Goal: Information Seeking & Learning: Learn about a topic

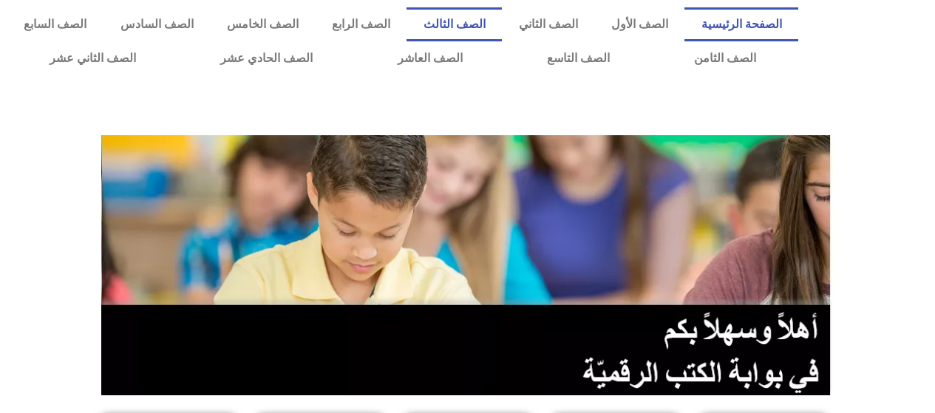
click at [486, 21] on link "الصف الثالث" at bounding box center [453, 24] width 95 height 34
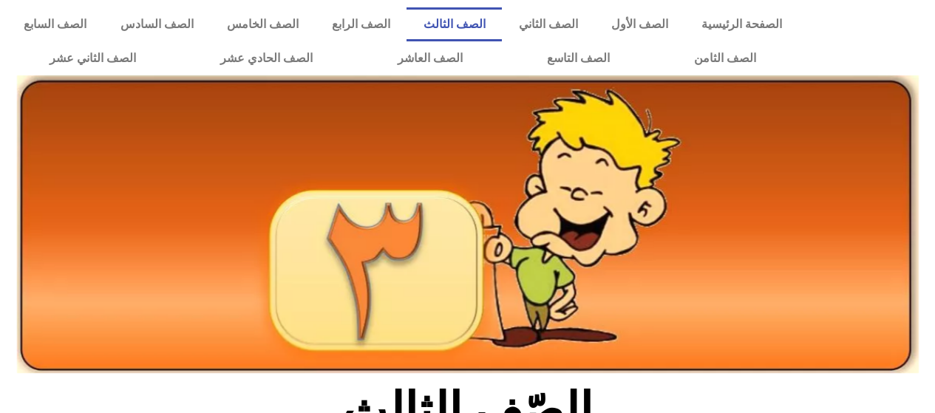
scroll to position [530, 0]
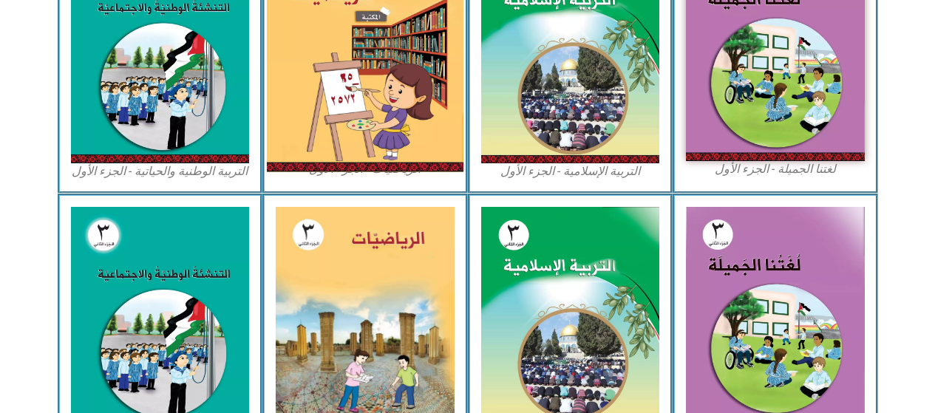
click at [355, 117] on img at bounding box center [365, 51] width 197 height 242
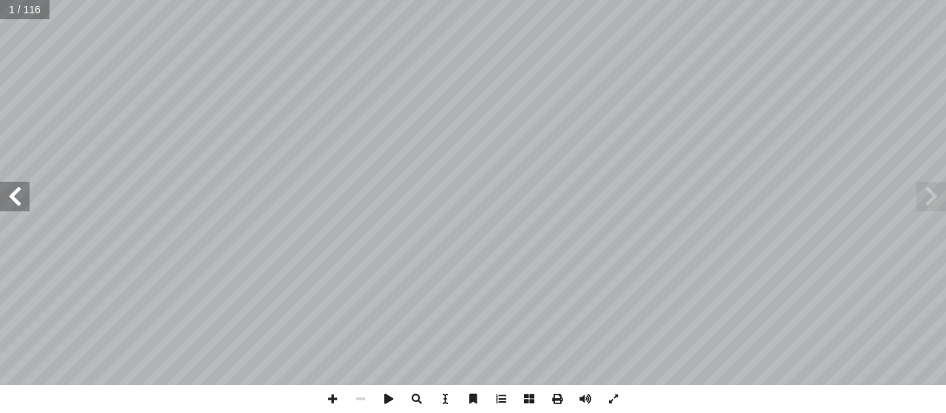
click at [17, 205] on span at bounding box center [15, 197] width 30 height 30
click at [13, 203] on span at bounding box center [15, 197] width 30 height 30
click at [13, 205] on span at bounding box center [15, 197] width 30 height 30
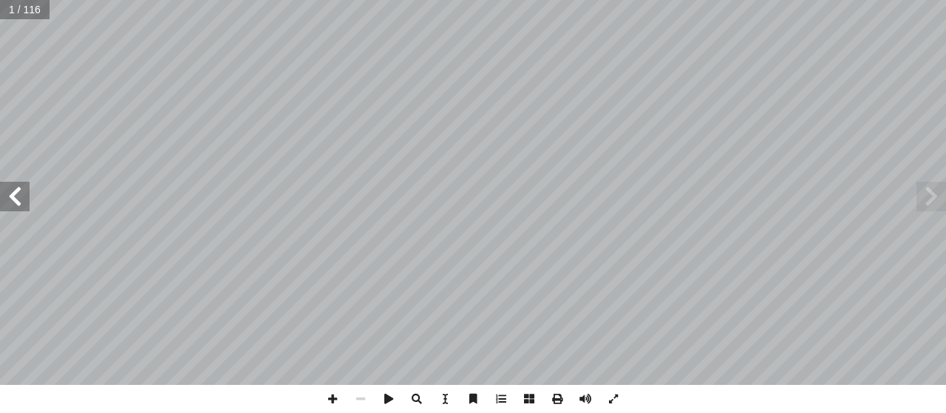
click at [13, 202] on span at bounding box center [15, 197] width 30 height 30
click at [12, 202] on span at bounding box center [15, 197] width 30 height 30
click at [16, 199] on span at bounding box center [15, 197] width 30 height 30
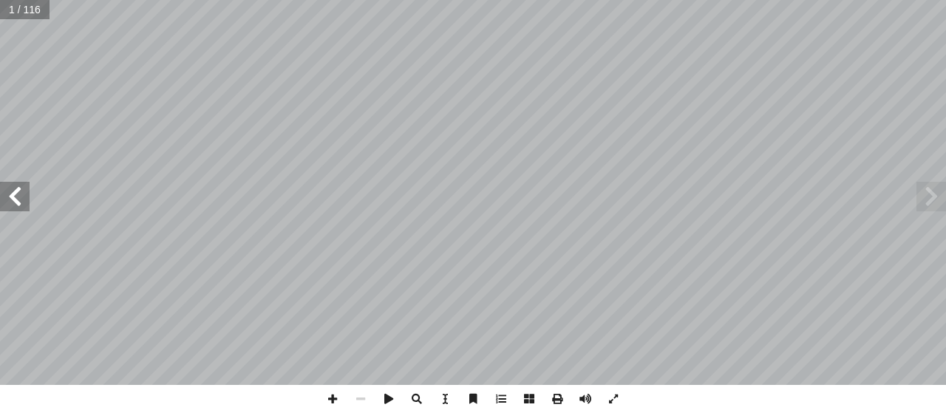
click at [16, 199] on span at bounding box center [15, 197] width 30 height 30
click at [10, 198] on span at bounding box center [15, 197] width 30 height 30
click at [5, 199] on span at bounding box center [15, 197] width 30 height 30
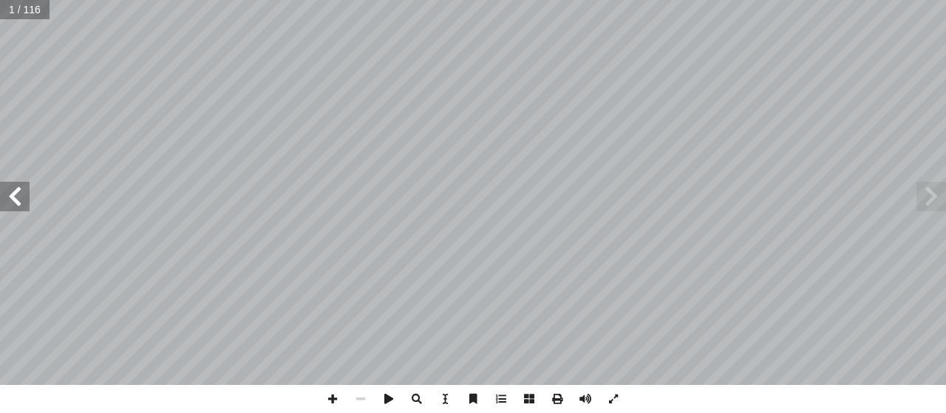
click at [5, 199] on span at bounding box center [15, 197] width 30 height 30
click at [7, 197] on span at bounding box center [15, 197] width 30 height 30
click at [7, 198] on span at bounding box center [15, 197] width 30 height 30
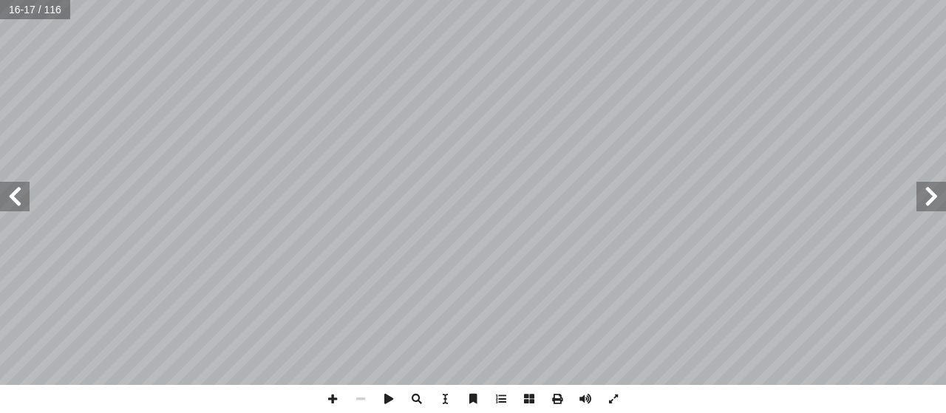
click at [1, 207] on span at bounding box center [15, 197] width 30 height 30
click at [5, 205] on span at bounding box center [15, 197] width 30 height 30
click at [5, 203] on span at bounding box center [15, 197] width 30 height 30
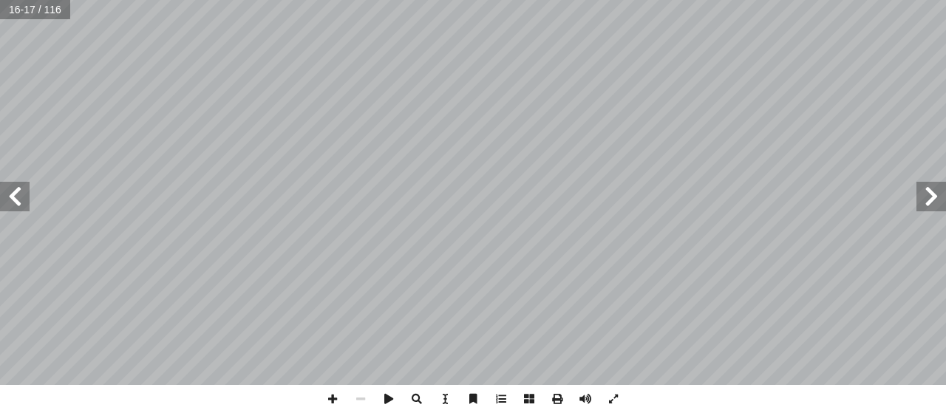
click at [5, 205] on span at bounding box center [15, 197] width 30 height 30
click at [0, 207] on span at bounding box center [15, 197] width 30 height 30
